Goal: Transaction & Acquisition: Purchase product/service

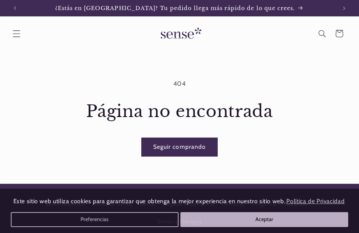
drag, startPoint x: 177, startPoint y: 148, endPoint x: 173, endPoint y: 144, distance: 6.3
click at [177, 148] on link "Seguir comprando" at bounding box center [180, 147] width 76 height 18
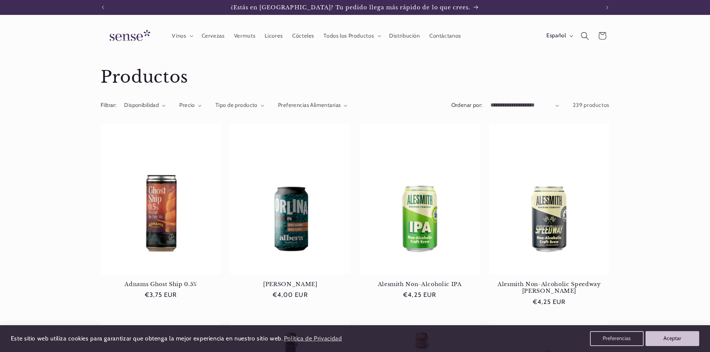
click at [364, 37] on icon "Búsqueda" at bounding box center [585, 36] width 8 height 8
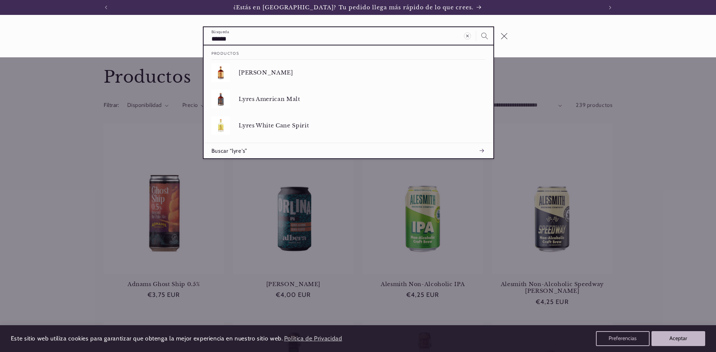
type input "******"
click at [364, 27] on button "Búsqueda" at bounding box center [484, 35] width 17 height 17
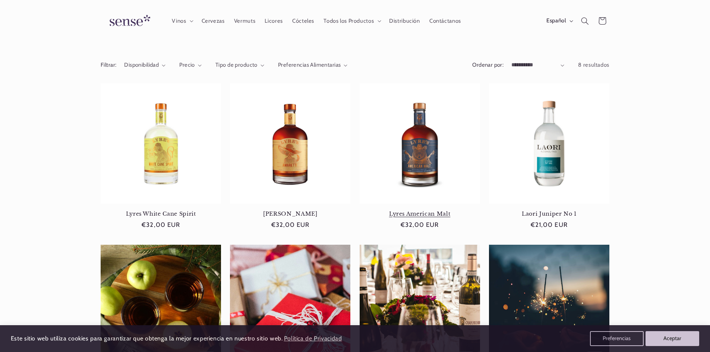
scroll to position [0, 497]
